Goal: Task Accomplishment & Management: Complete application form

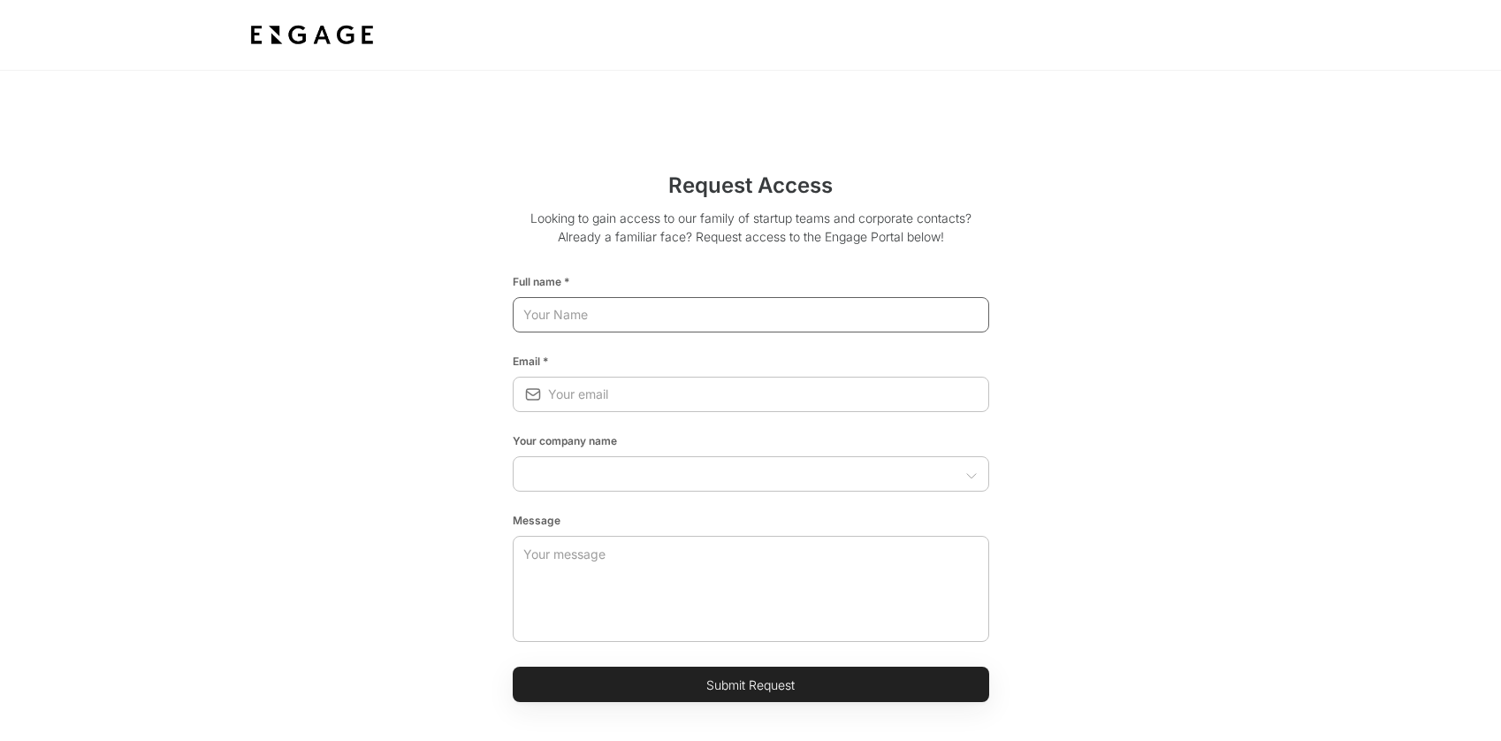
click at [694, 320] on input "text" at bounding box center [751, 315] width 476 height 32
type input "[PERSON_NAME]"
type input "[PERSON_NAME][EMAIL_ADDRESS][DOMAIN_NAME]"
click at [763, 480] on input "text" at bounding box center [736, 474] width 437 height 18
type input "ArborXR"
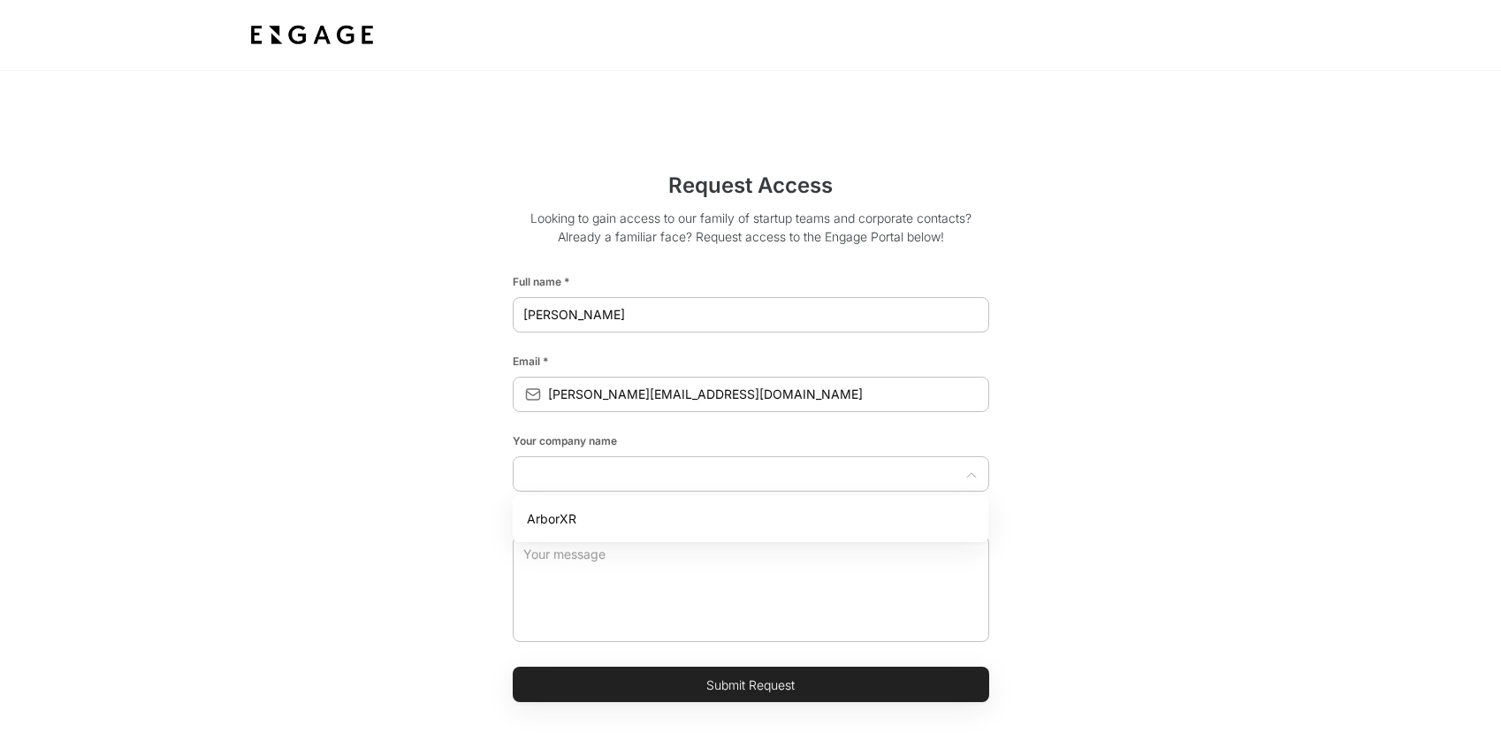
click at [787, 674] on button "Submit Request" at bounding box center [751, 683] width 476 height 35
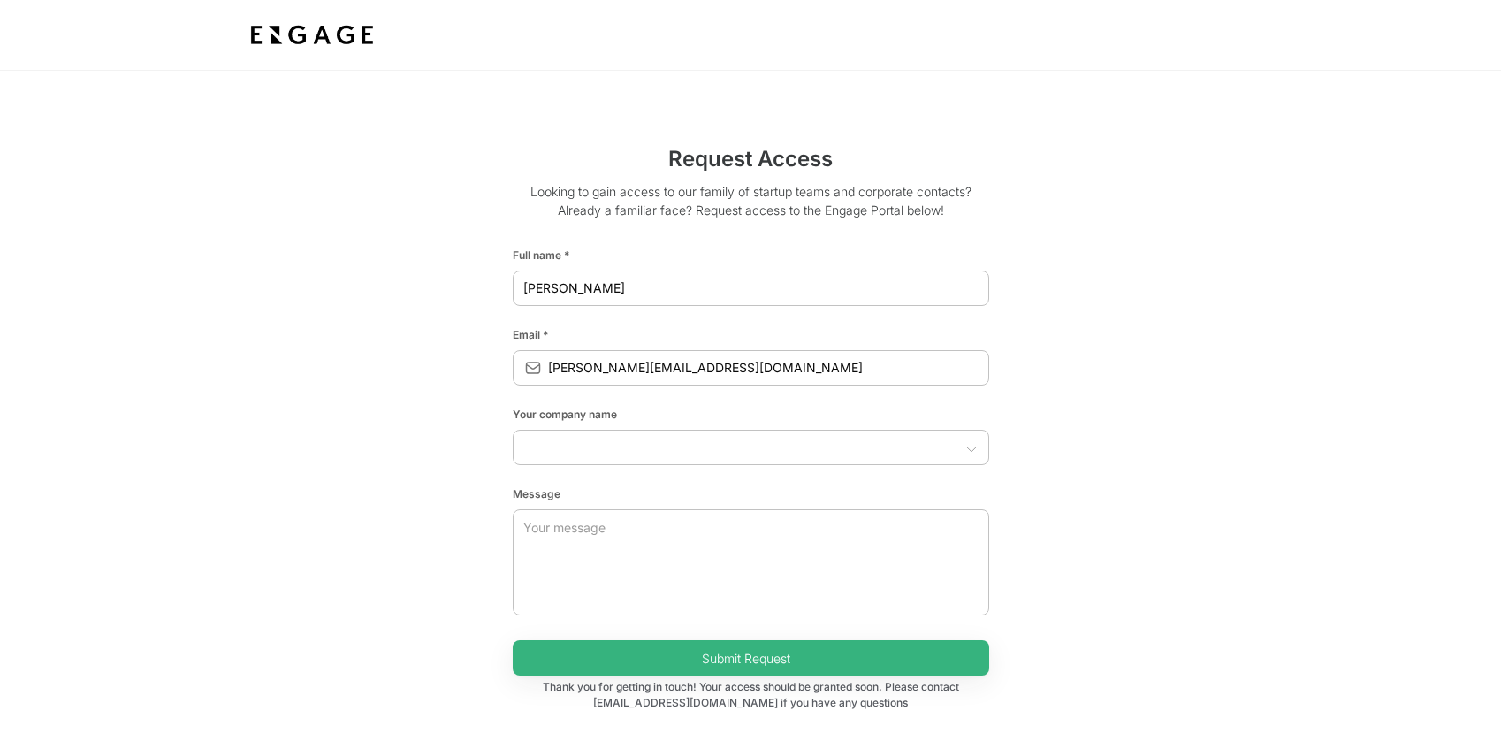
scroll to position [27, 0]
